Goal: Information Seeking & Learning: Learn about a topic

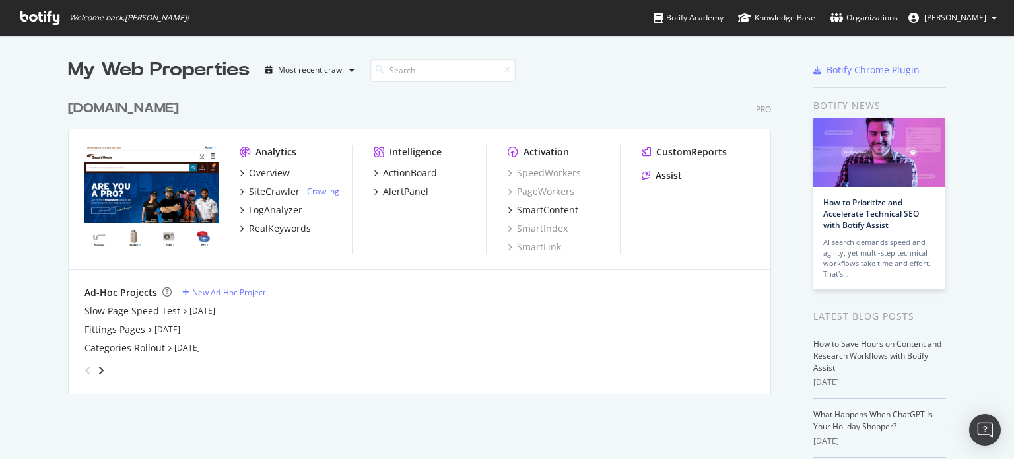
scroll to position [300, 708]
click at [269, 191] on div "SiteCrawler" at bounding box center [274, 191] width 51 height 13
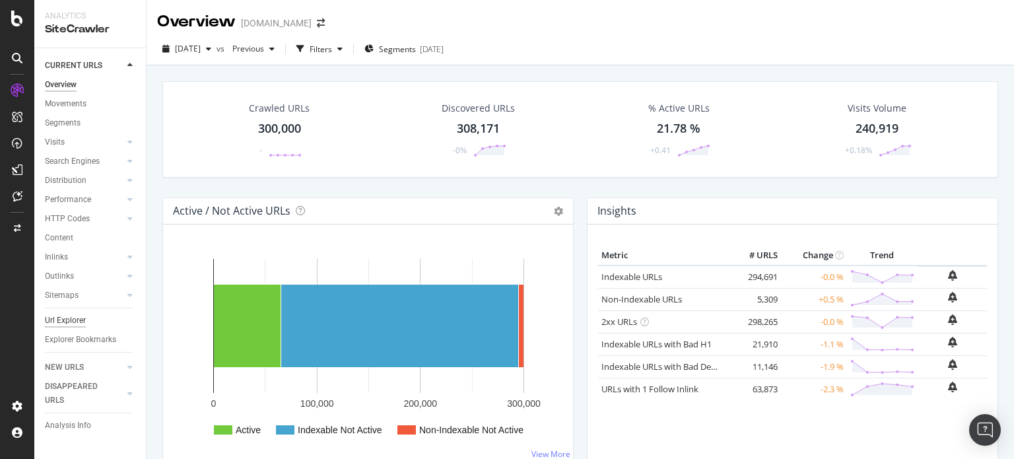
click at [61, 325] on div "Url Explorer" at bounding box center [65, 321] width 41 height 14
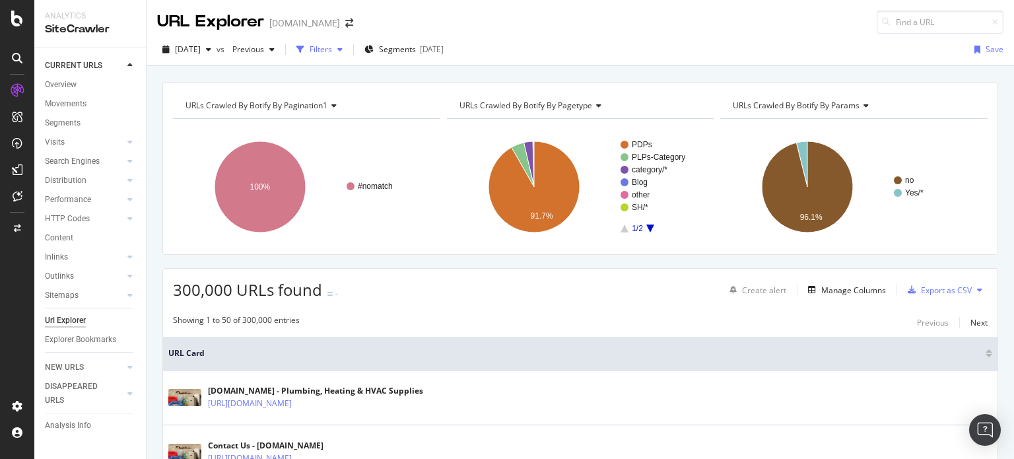
click at [348, 57] on div "Filters" at bounding box center [319, 50] width 57 height 20
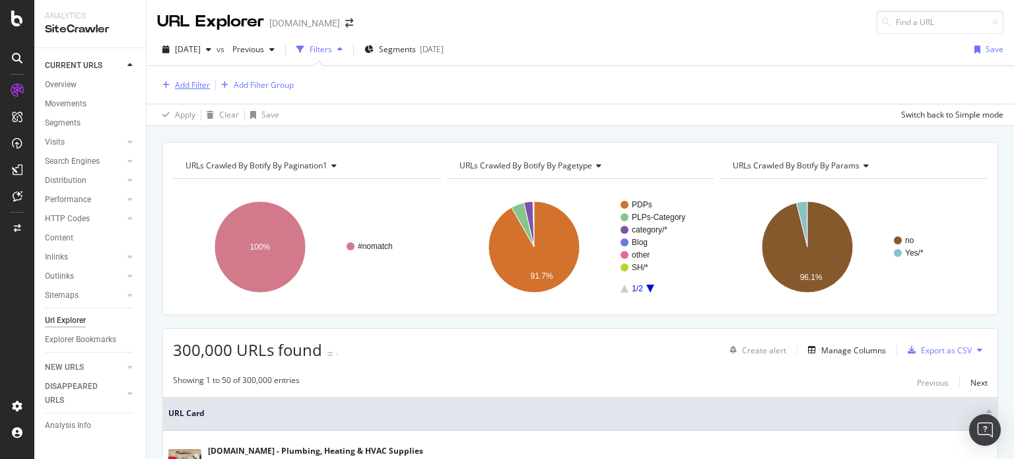
click at [184, 88] on div "Add Filter" at bounding box center [192, 84] width 35 height 11
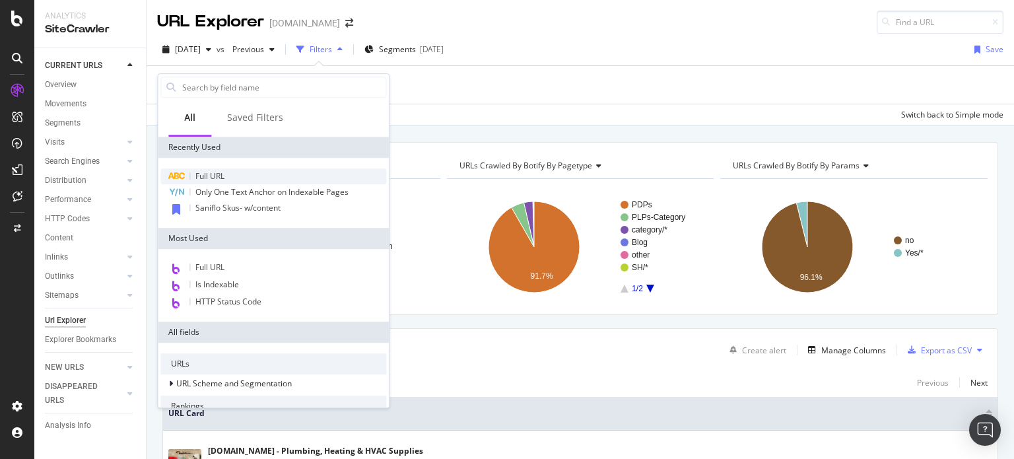
click at [227, 172] on div "Full URL" at bounding box center [273, 176] width 226 height 16
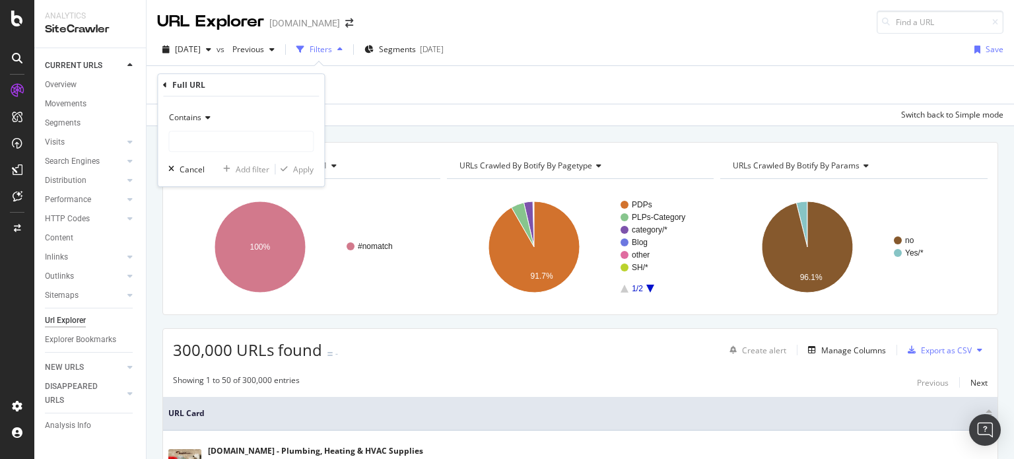
click at [191, 120] on span "Contains" at bounding box center [185, 117] width 32 height 11
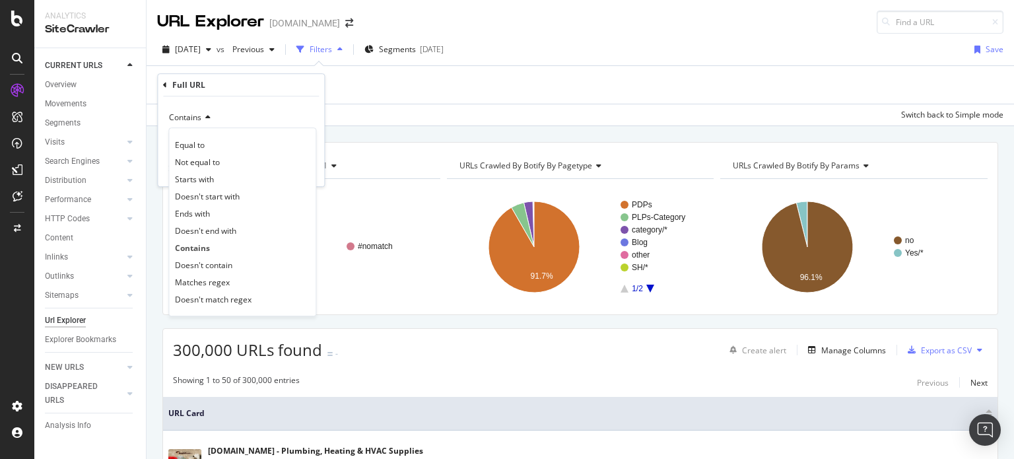
click at [191, 120] on span "Contains" at bounding box center [185, 117] width 32 height 11
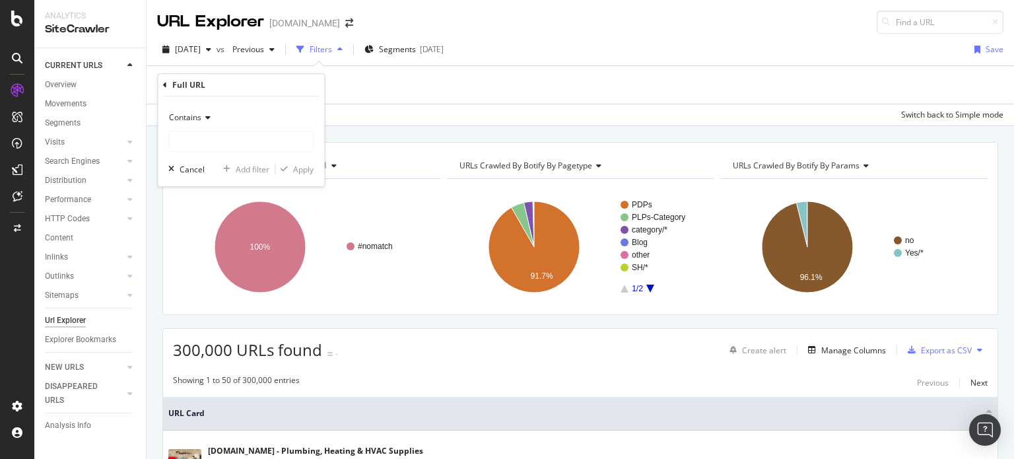
click at [190, 120] on span "Contains" at bounding box center [185, 117] width 32 height 11
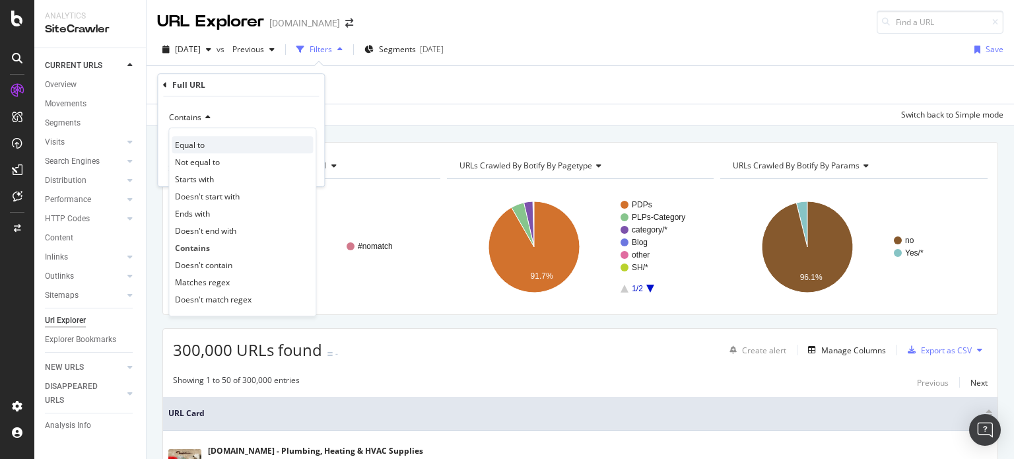
click at [195, 136] on div "Equal to" at bounding box center [242, 144] width 141 height 17
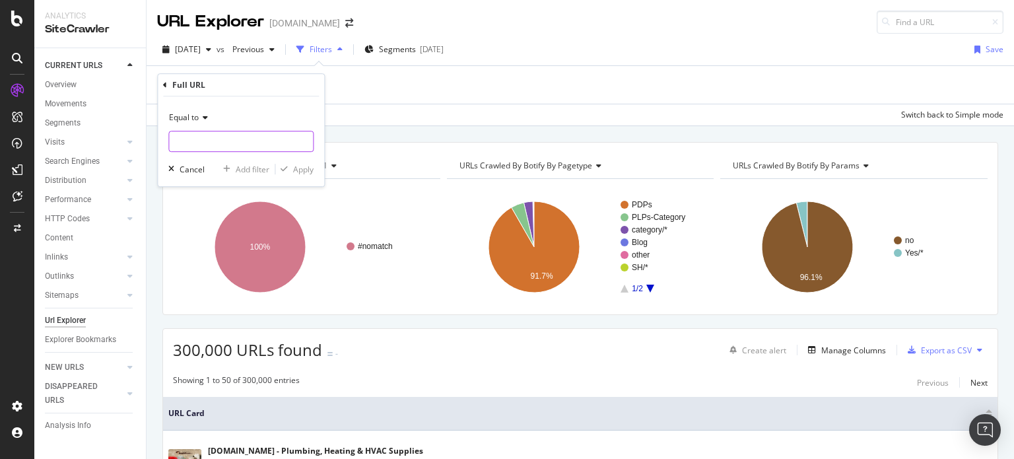
click at [195, 136] on input "text" at bounding box center [241, 141] width 144 height 21
paste input "https://www.supplyhouse.com/Copper-Fittings-130000"
type input "https://www.supplyhouse.com/Copper-Fittings-130000"
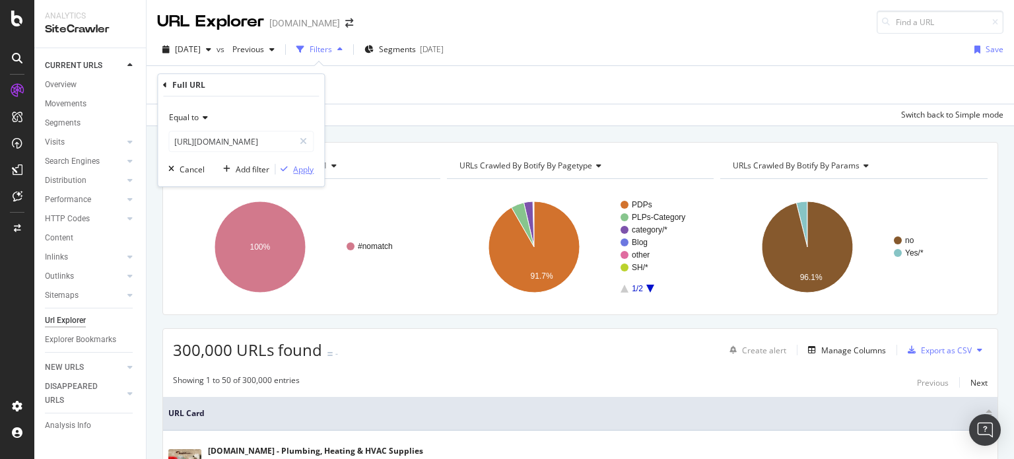
click at [287, 171] on icon "button" at bounding box center [284, 169] width 7 height 8
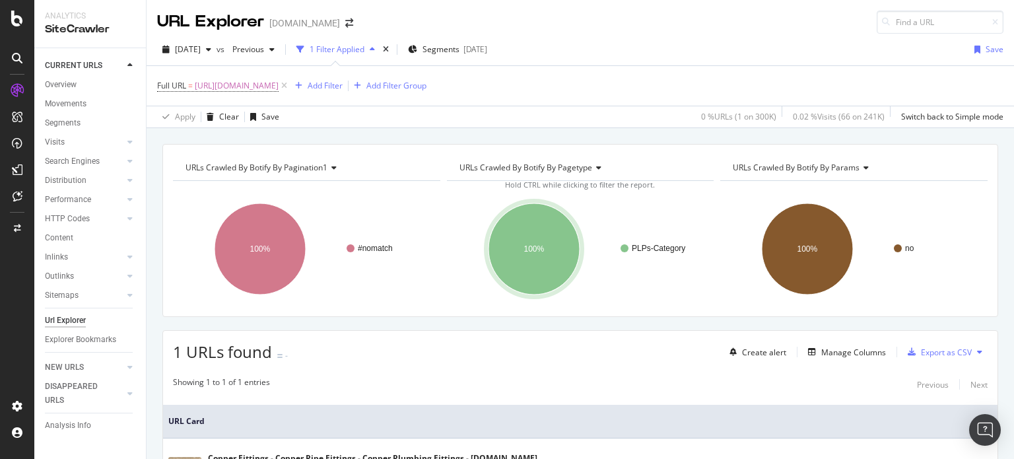
scroll to position [114, 0]
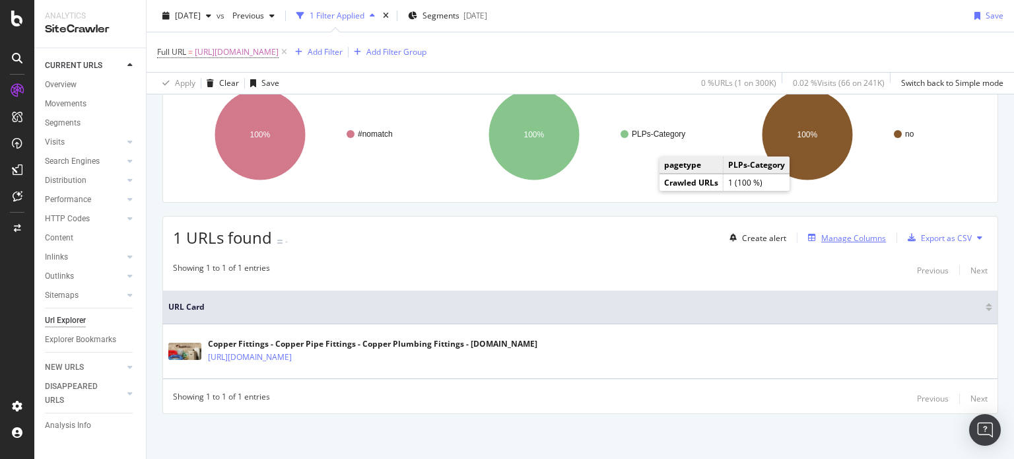
click at [813, 234] on div "button" at bounding box center [812, 238] width 18 height 8
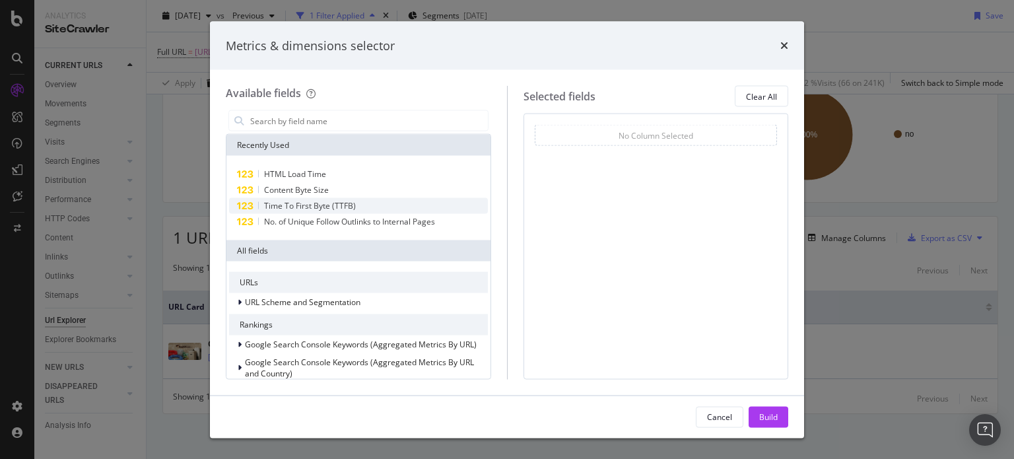
click at [337, 209] on span "Time To First Byte (TTFB)" at bounding box center [310, 205] width 92 height 11
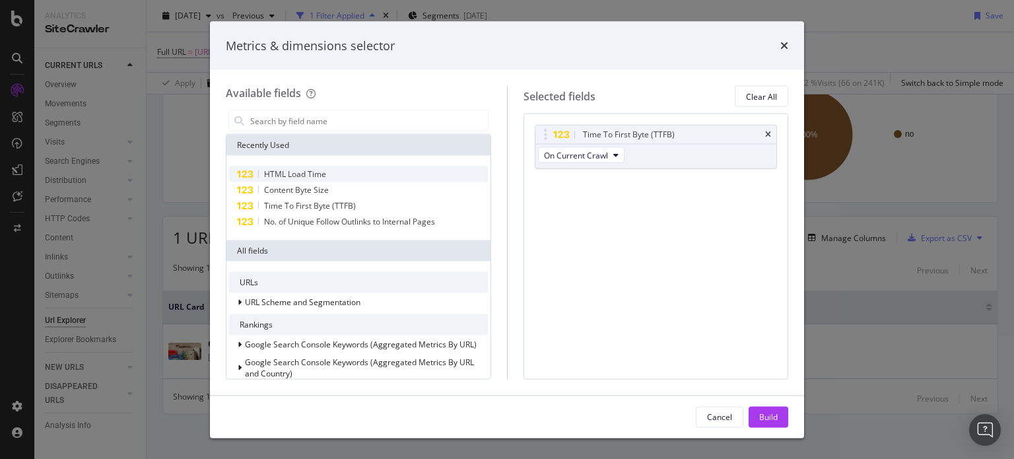
click at [334, 176] on div "HTML Load Time" at bounding box center [358, 174] width 259 height 16
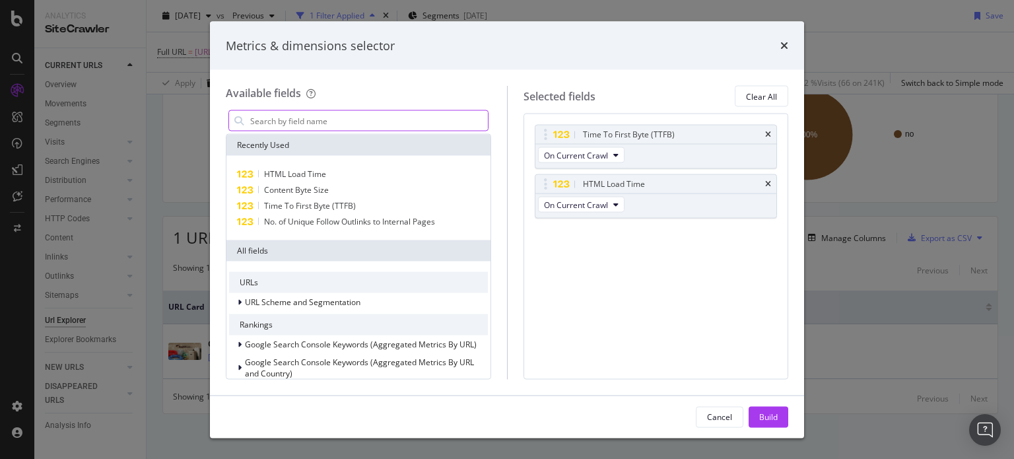
click at [380, 116] on input "modal" at bounding box center [368, 121] width 239 height 20
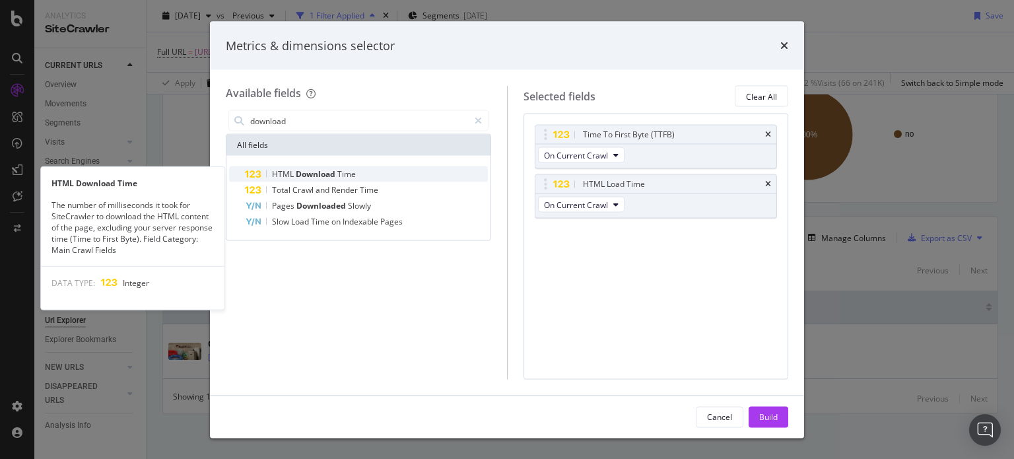
click at [360, 172] on div "HTML Download Time" at bounding box center [366, 174] width 243 height 16
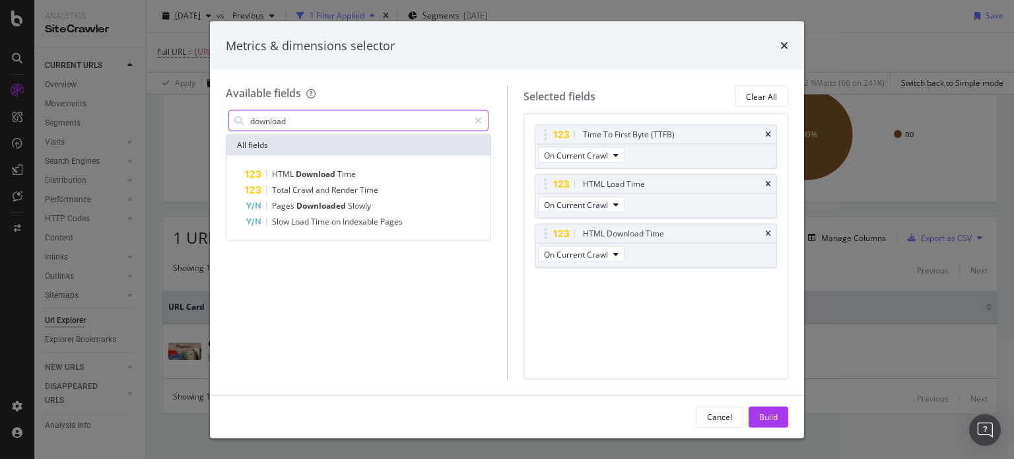
click at [390, 118] on input "download" at bounding box center [359, 121] width 220 height 20
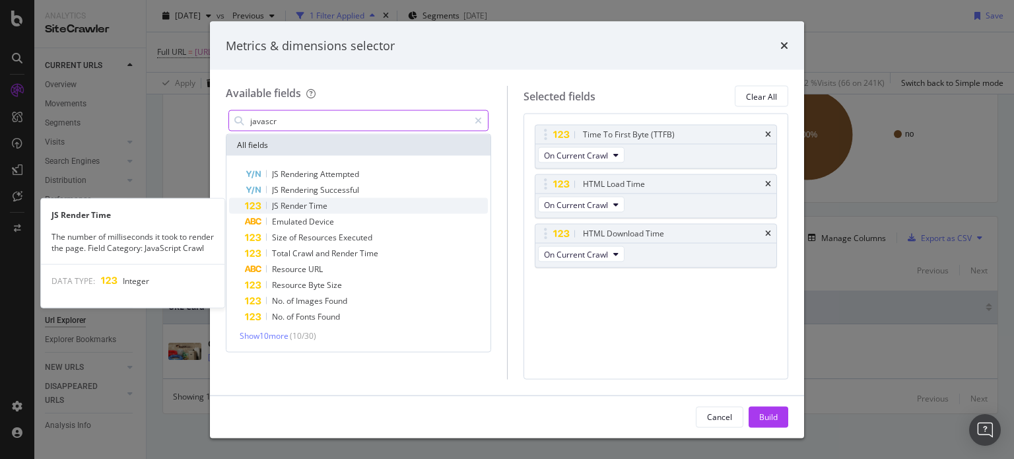
type input "javascr"
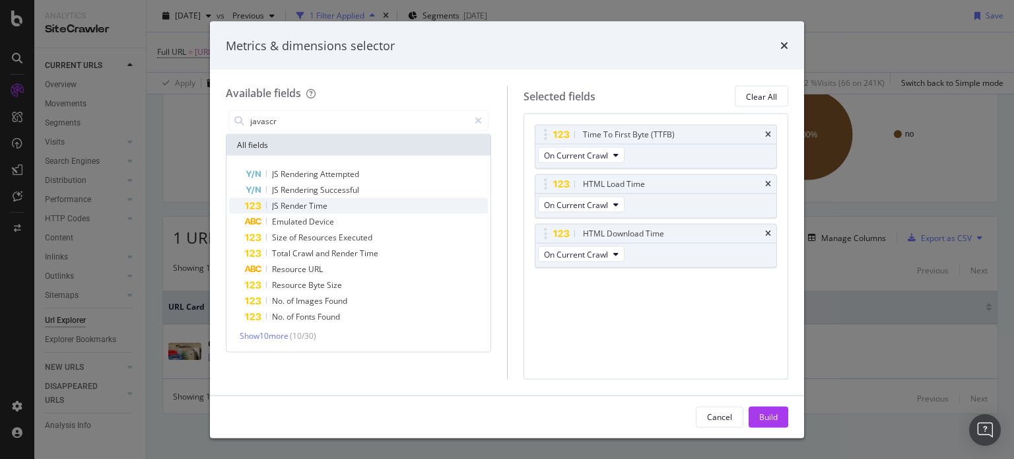
click at [375, 200] on div "JS Render Time" at bounding box center [366, 206] width 243 height 16
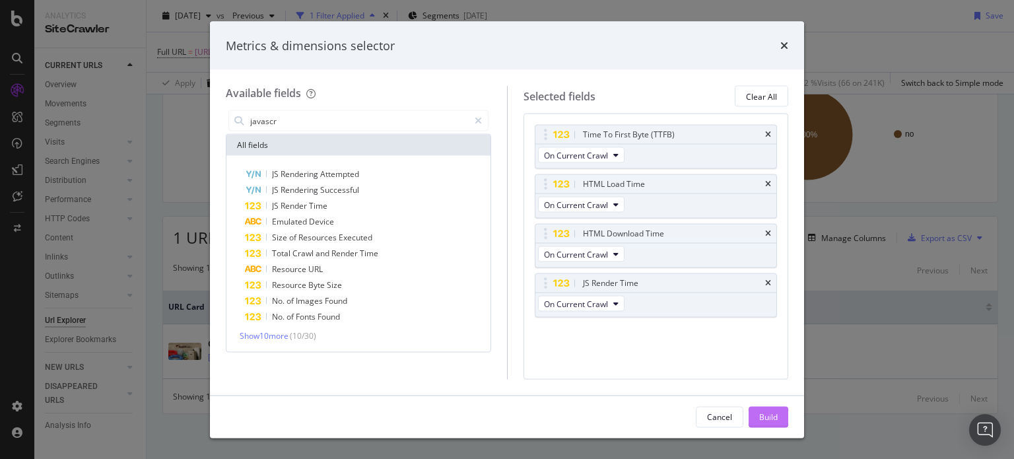
click at [758, 413] on button "Build" at bounding box center [769, 416] width 40 height 21
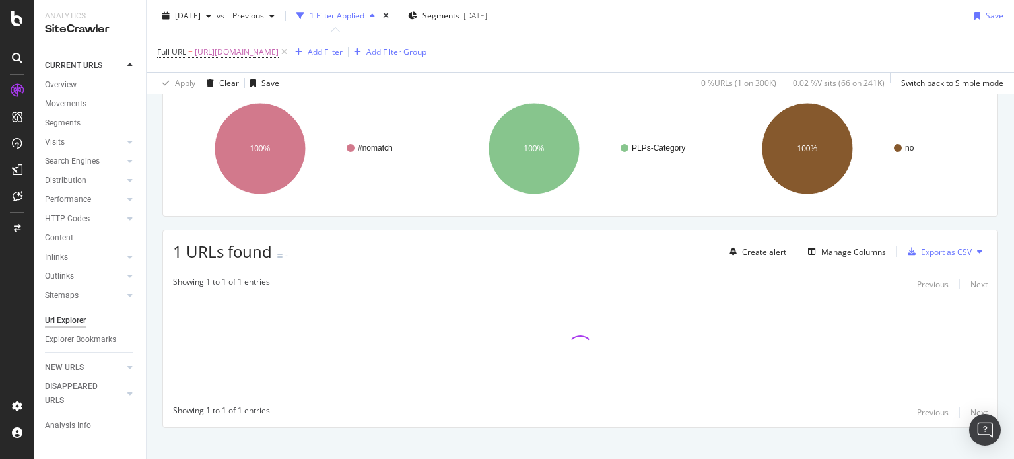
scroll to position [114, 0]
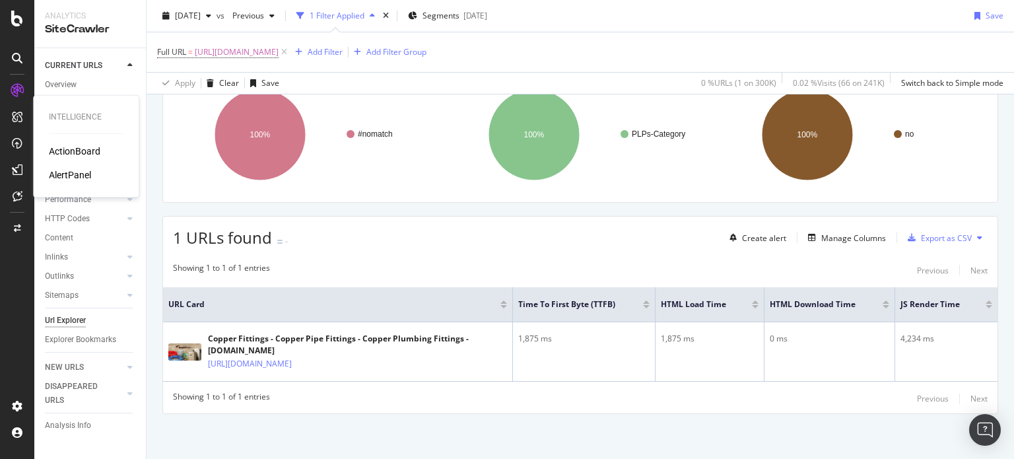
click at [89, 175] on div "AlertPanel" at bounding box center [70, 174] width 42 height 13
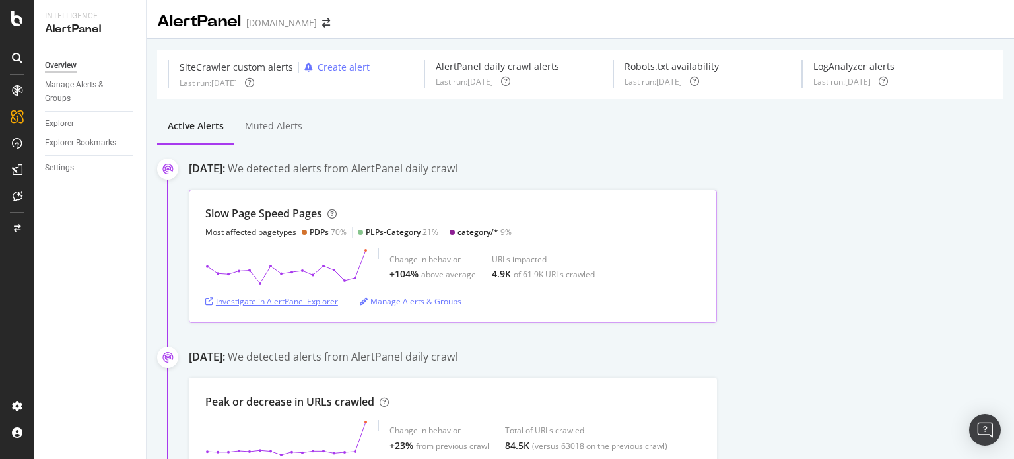
click at [267, 303] on div "Investigate in AlertPanel Explorer" at bounding box center [271, 301] width 133 height 11
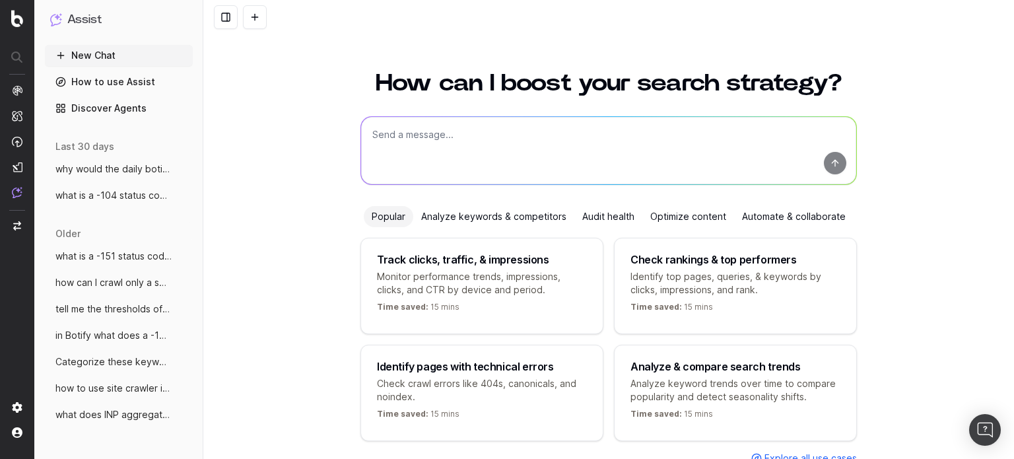
scroll to position [53, 0]
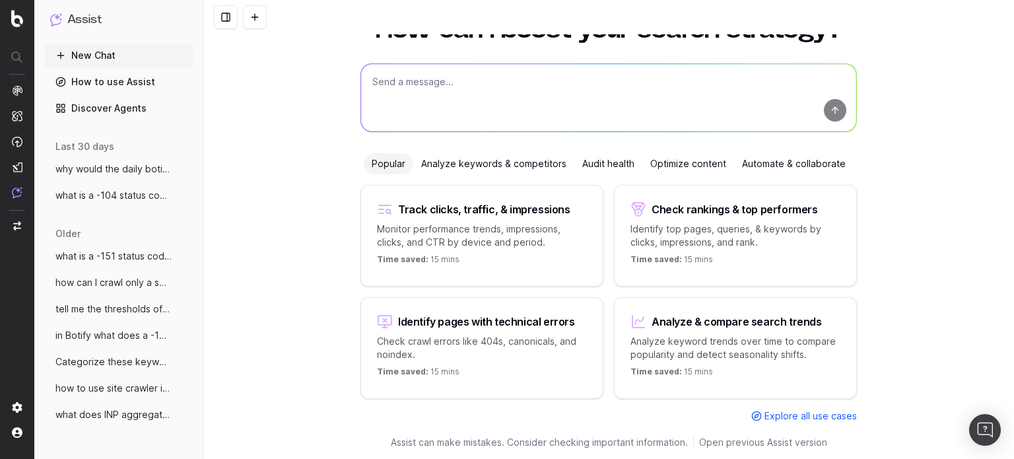
click at [438, 100] on textarea at bounding box center [608, 97] width 495 height 67
type textarea "h"
type textarea "which metrics in botify can we use to measure page load time"
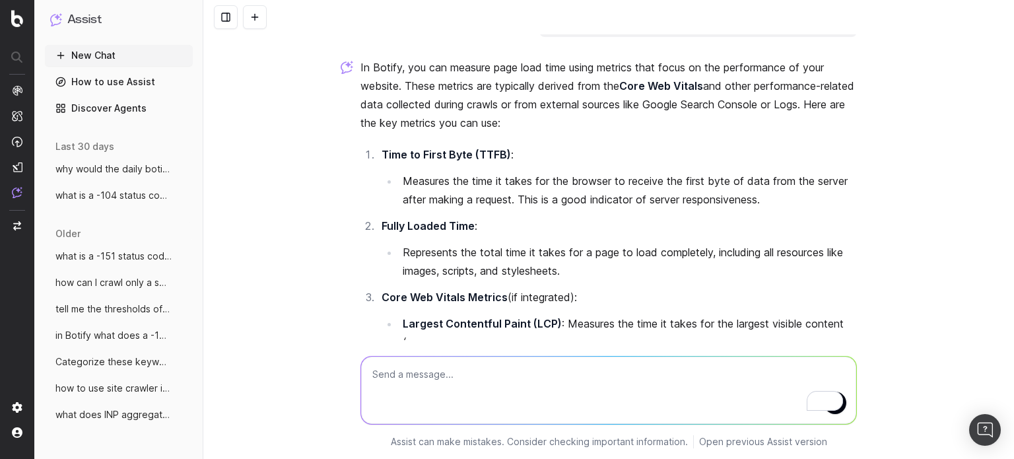
scroll to position [34, 0]
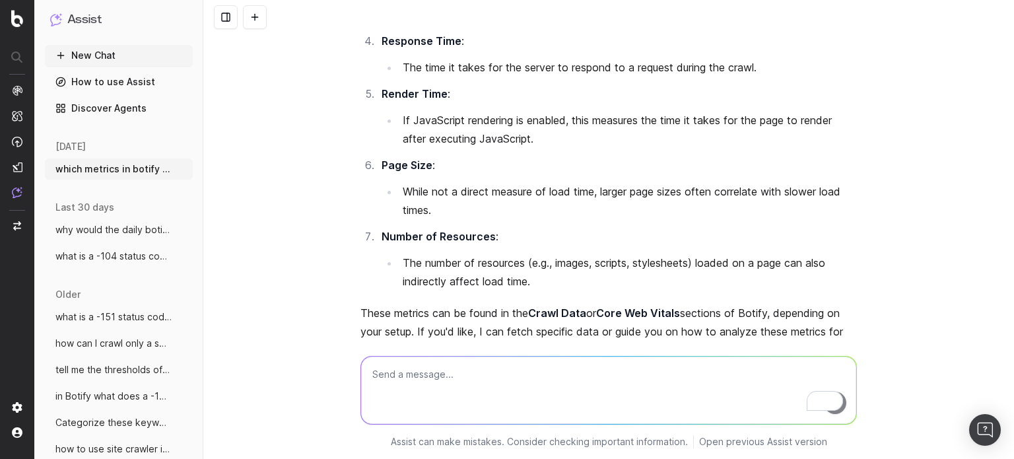
scroll to position [515, 0]
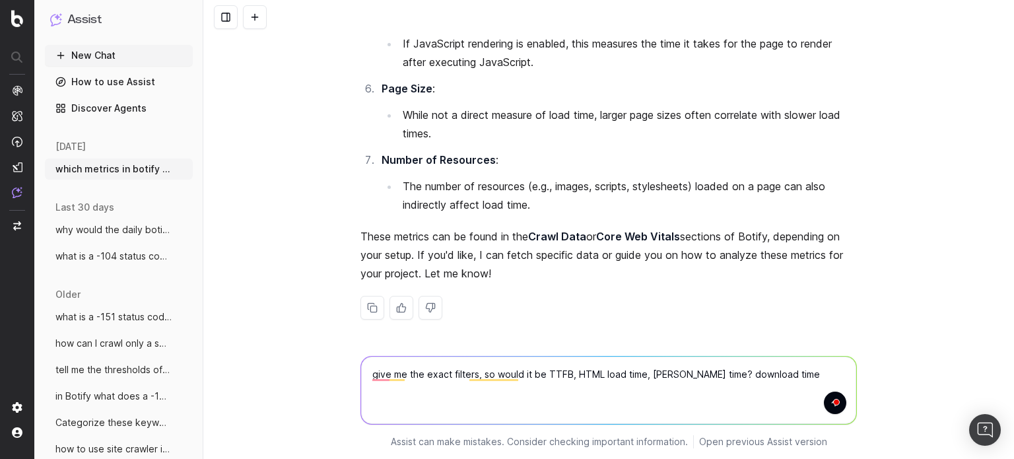
type textarea "give me the exact filters, so would it be TTFB, HTML load time, [PERSON_NAME] t…"
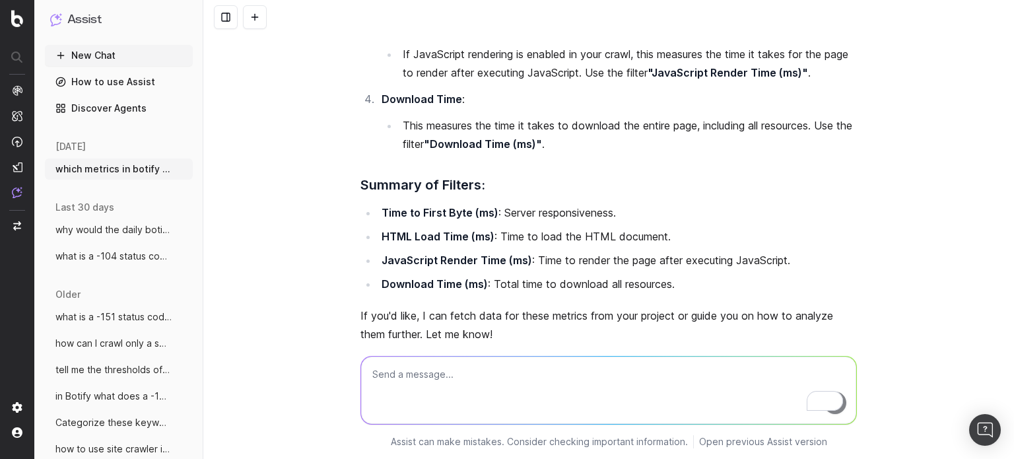
scroll to position [1123, 0]
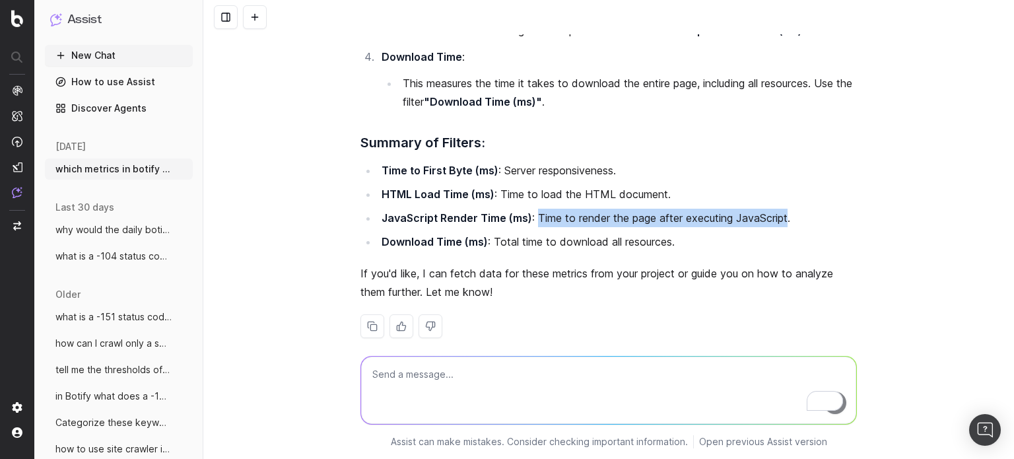
drag, startPoint x: 787, startPoint y: 201, endPoint x: 533, endPoint y: 200, distance: 253.6
click at [533, 209] on li "JavaScript Render Time (ms) : Time to render the page after executing JavaScrip…" at bounding box center [617, 218] width 479 height 18
copy li "Time to render the page after executing JavaScript"
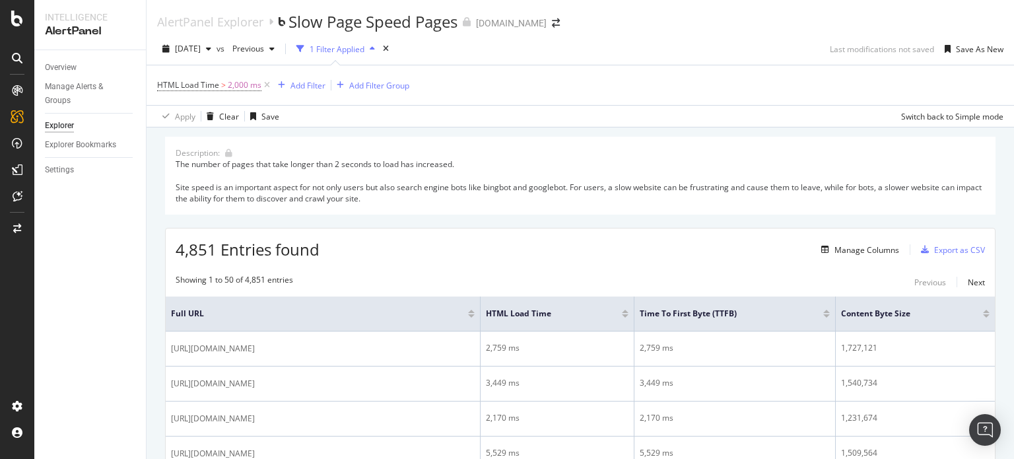
click at [655, 279] on div "Showing 1 to 50 of 4,851 entries Previous Next" at bounding box center [580, 282] width 829 height 16
click at [358, 86] on div "Add Filter Group" at bounding box center [379, 85] width 60 height 11
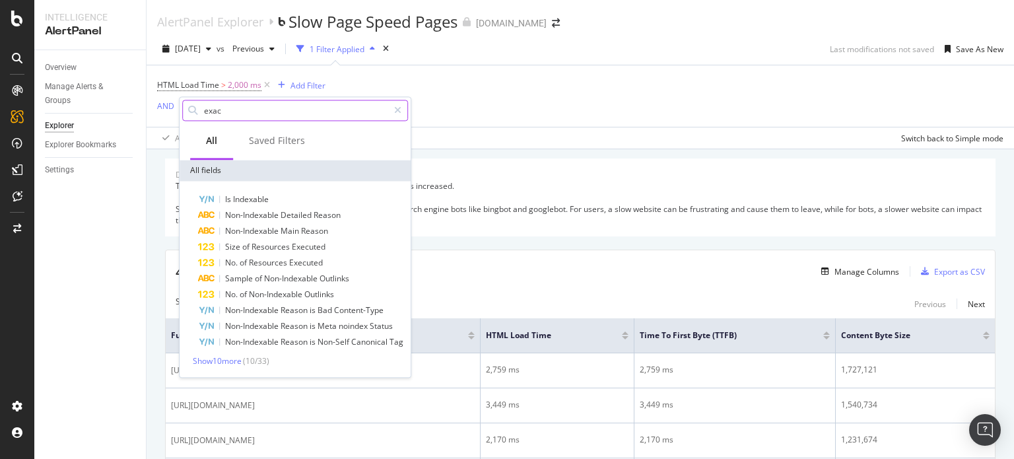
click at [242, 110] on input "exac" at bounding box center [296, 110] width 186 height 20
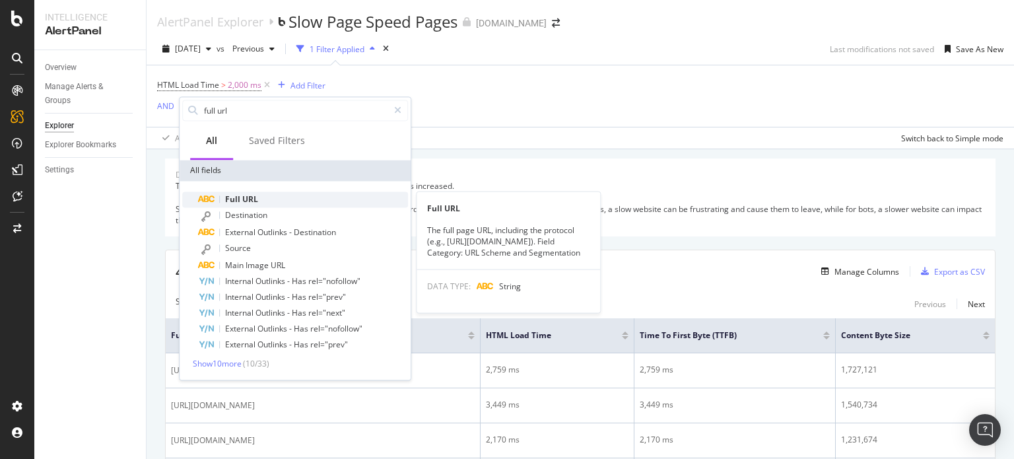
type input "full url"
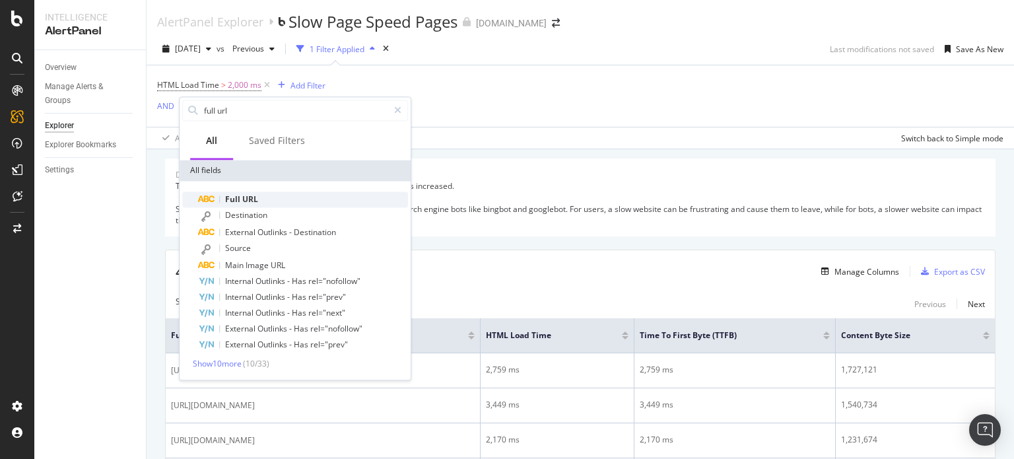
click at [246, 202] on span "URL" at bounding box center [250, 198] width 16 height 11
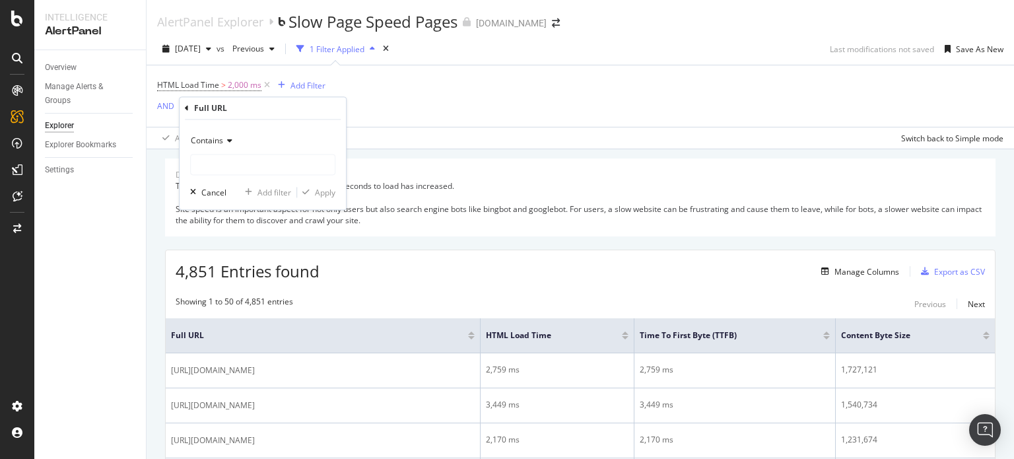
click at [220, 147] on div "Contains" at bounding box center [262, 141] width 145 height 21
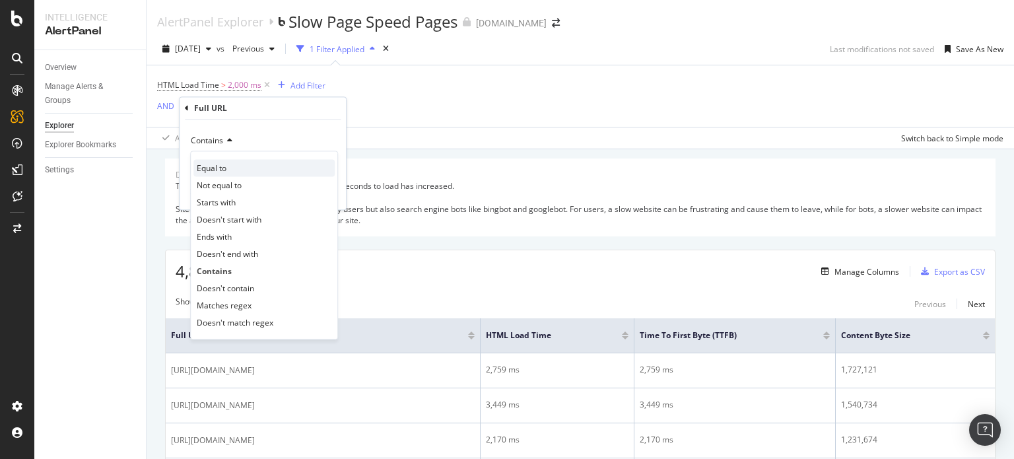
click at [221, 162] on span "Equal to" at bounding box center [212, 167] width 30 height 11
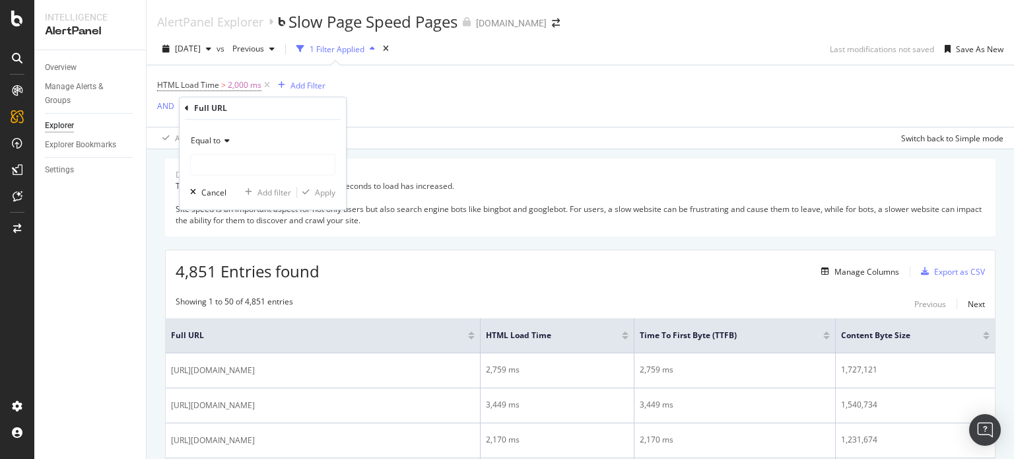
click at [221, 162] on input "text" at bounding box center [263, 165] width 144 height 21
click at [229, 163] on input "text" at bounding box center [263, 165] width 144 height 21
paste input "https://www.supplyhouse.com/Copper-Fittings-130000"
type input "https://www.supplyhouse.com/Copper-Fittings-130000"
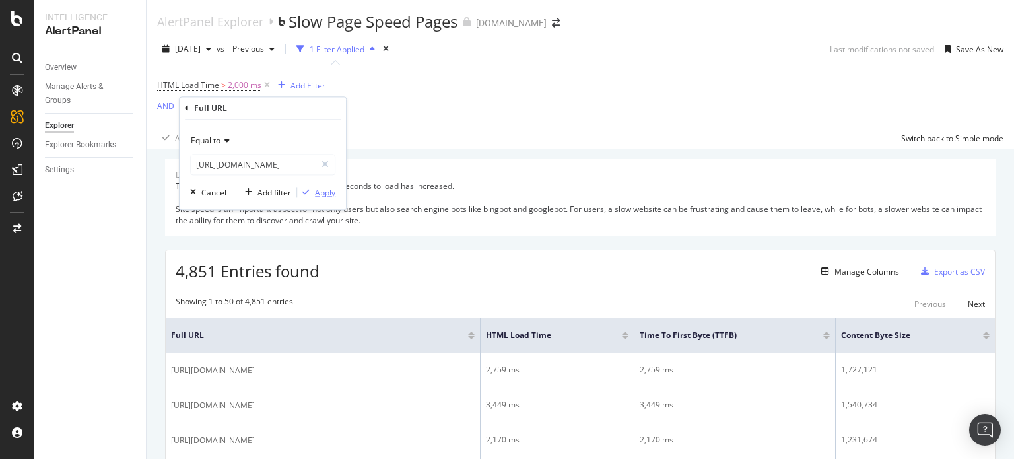
scroll to position [0, 0]
click at [325, 193] on div "Apply" at bounding box center [325, 192] width 20 height 11
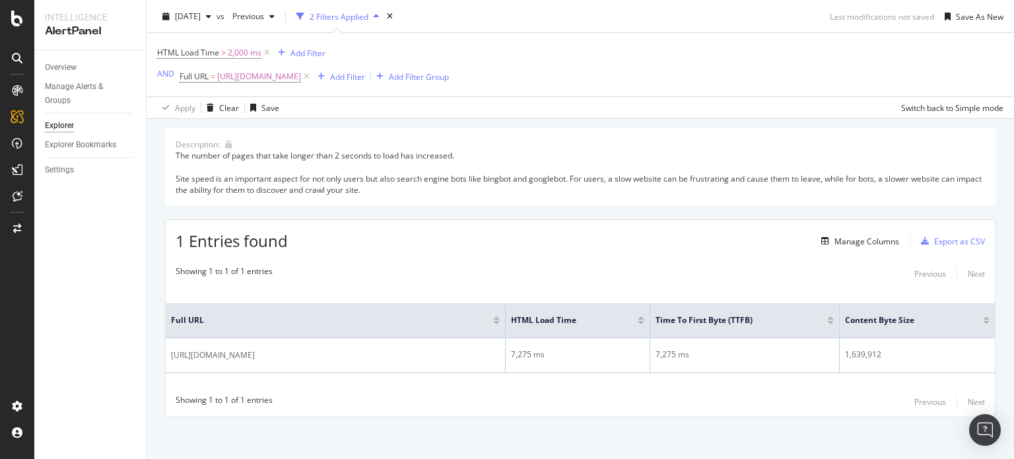
scroll to position [33, 0]
click at [862, 249] on div "Manage Columns Export as CSV" at bounding box center [900, 240] width 169 height 22
click at [855, 237] on div "Manage Columns" at bounding box center [867, 240] width 65 height 11
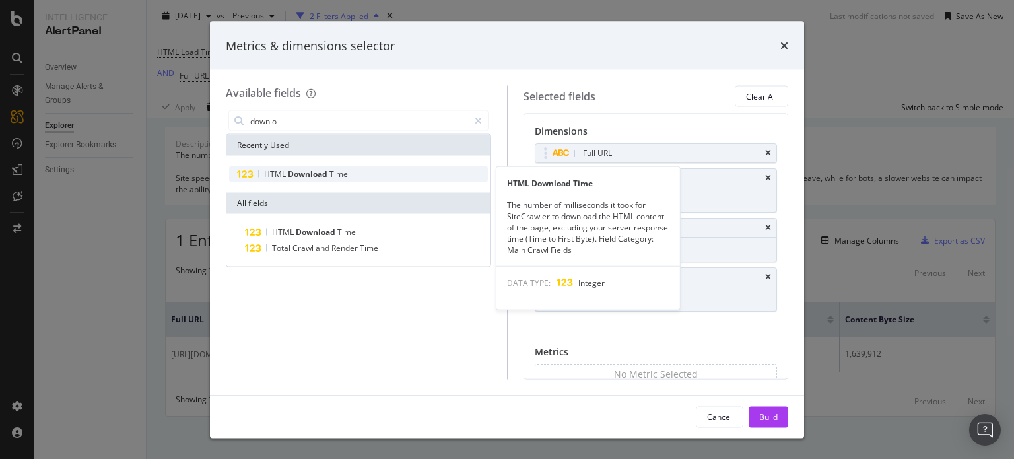
type input "downlo"
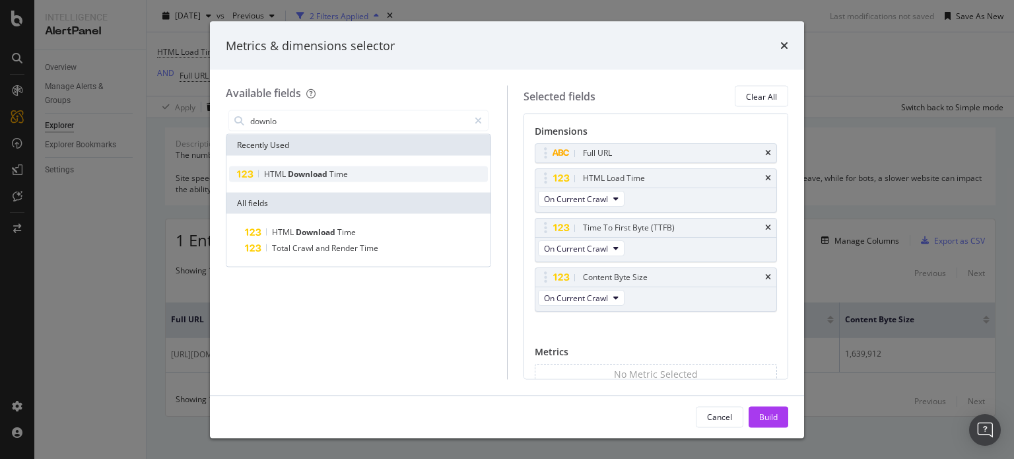
click at [388, 171] on div "HTML Download Time" at bounding box center [358, 174] width 259 height 16
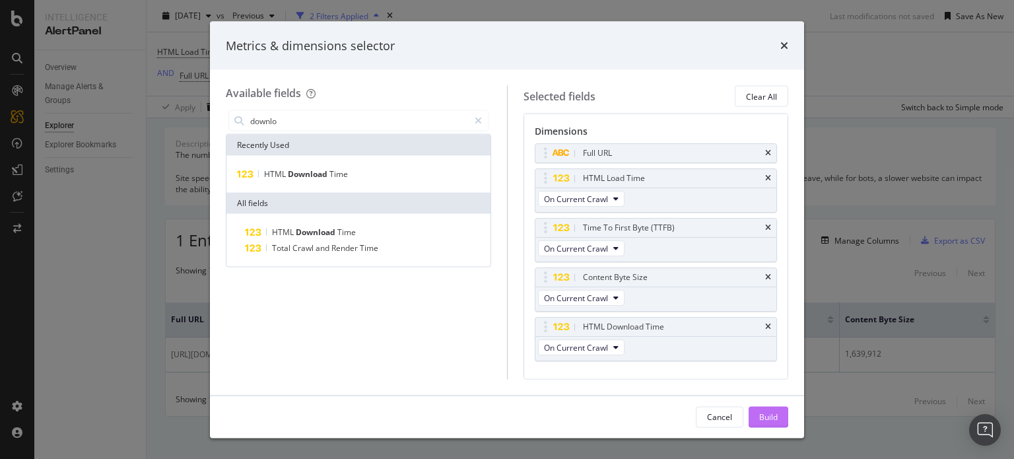
click at [755, 408] on button "Build" at bounding box center [769, 416] width 40 height 21
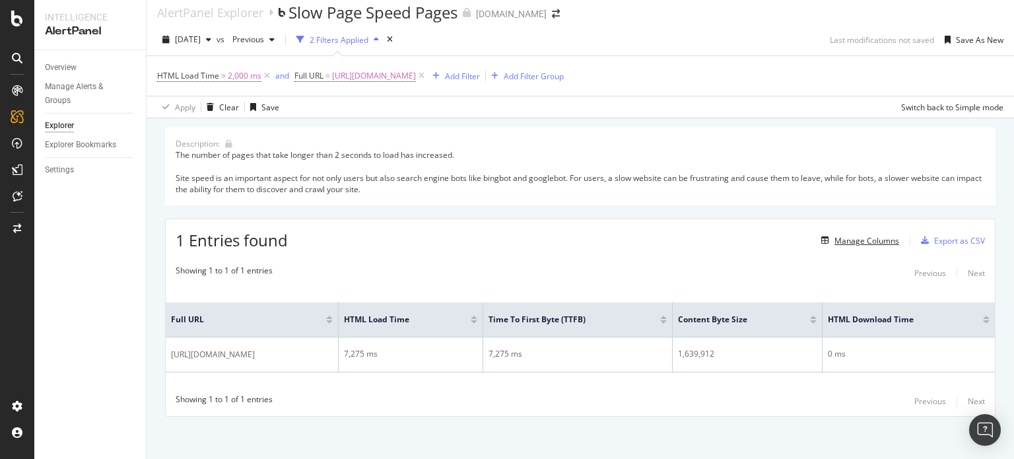
scroll to position [13, 0]
